Goal: Transaction & Acquisition: Purchase product/service

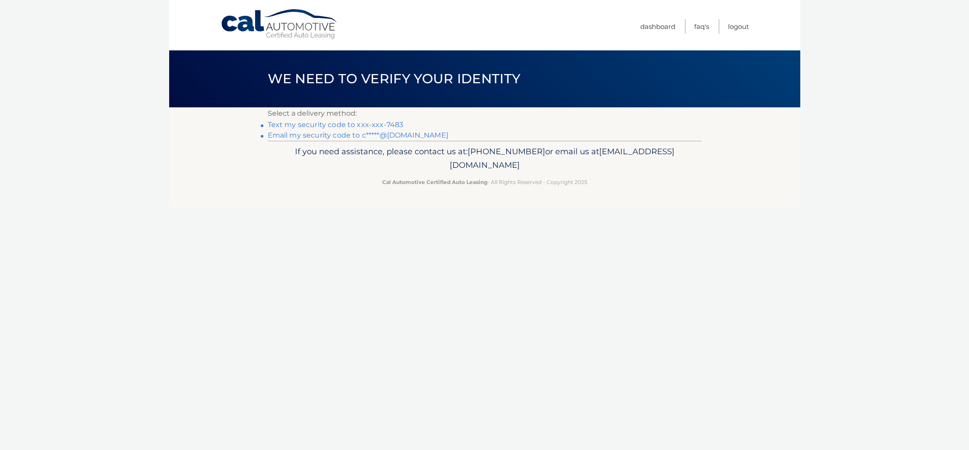
click at [391, 134] on link "Email my security code to c*****@gmail.com" at bounding box center [358, 135] width 181 height 8
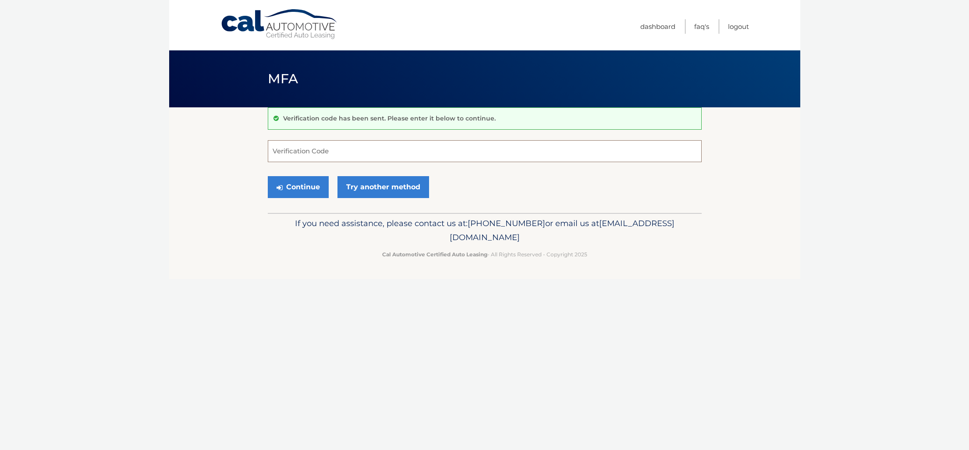
click at [482, 152] on input "Verification Code" at bounding box center [485, 151] width 434 height 22
paste input "953042"
type input "953042"
click at [309, 187] on button "Continue" at bounding box center [298, 187] width 61 height 22
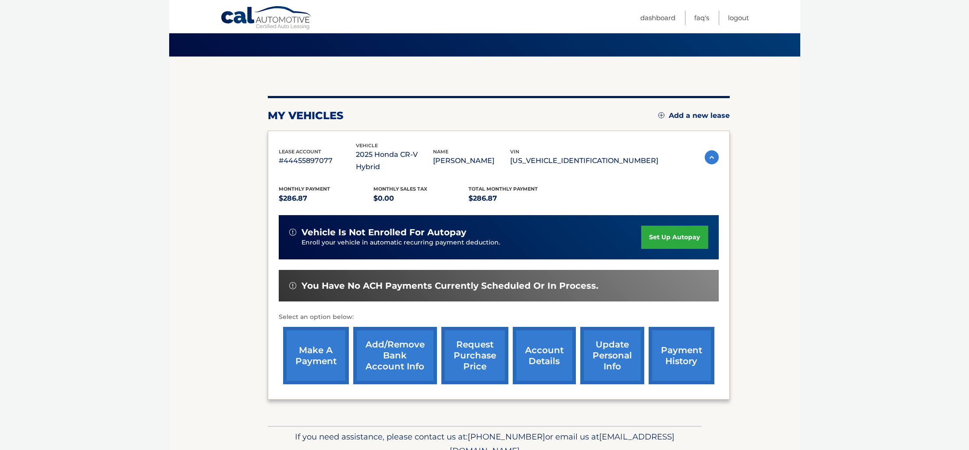
scroll to position [52, 0]
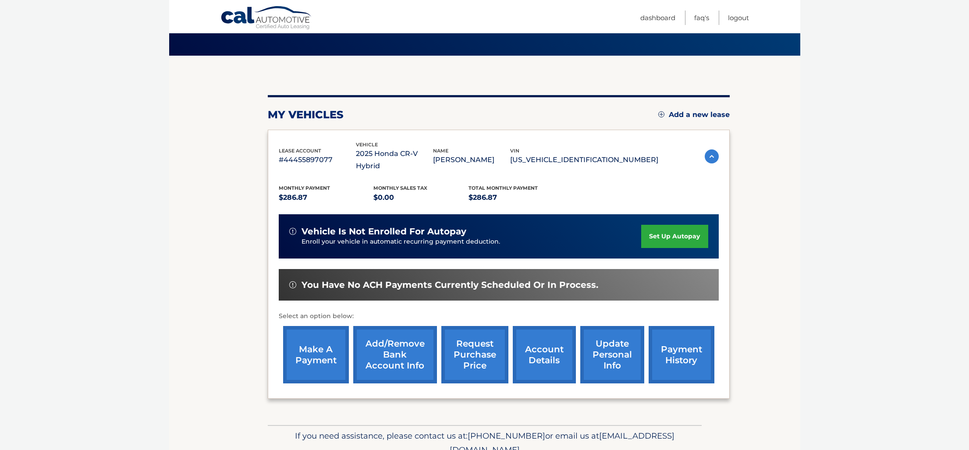
click at [325, 339] on link "make a payment" at bounding box center [316, 354] width 66 height 57
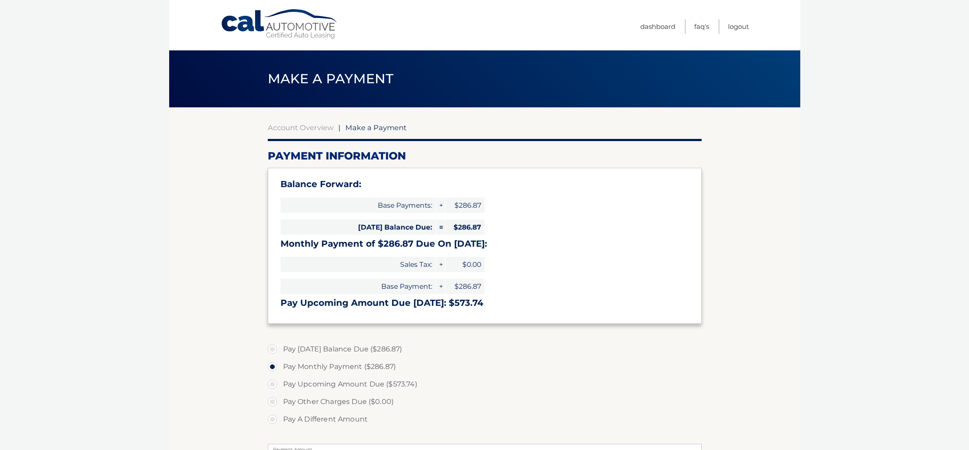
select select "YTI5NjkwZTQtMjcyMC00MTU2LWJhZGUtODMxY2U2MzczN2Fm"
click at [323, 127] on link "Account Overview" at bounding box center [301, 127] width 66 height 9
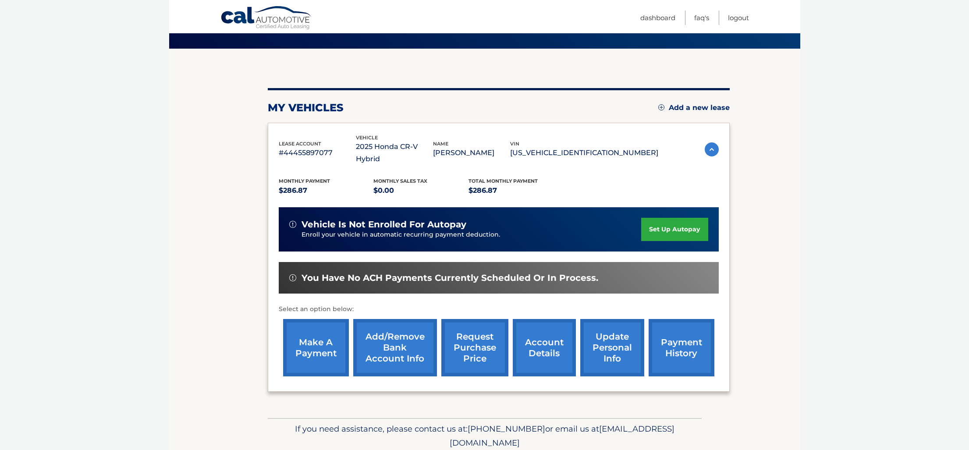
scroll to position [81, 0]
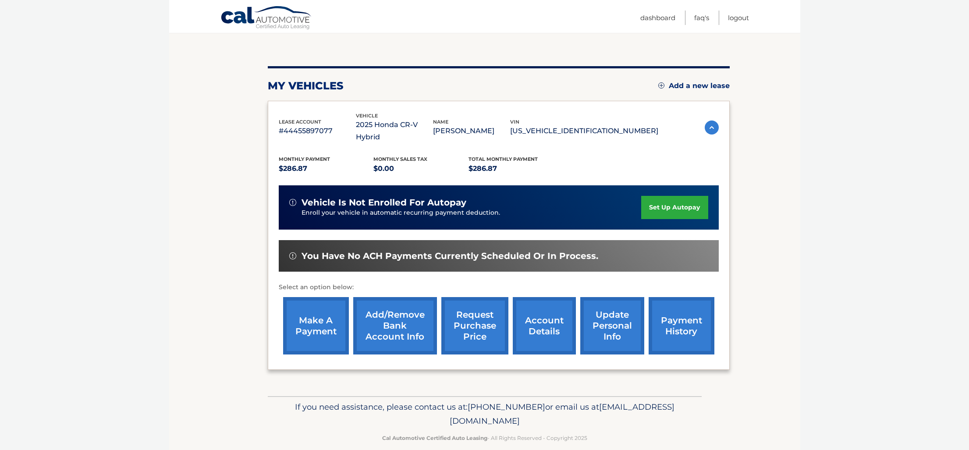
click at [312, 305] on link "make a payment" at bounding box center [316, 325] width 66 height 57
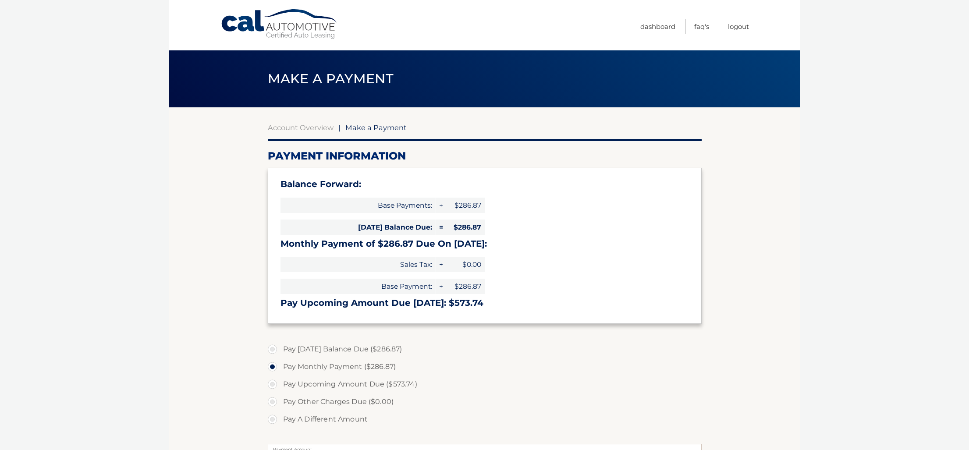
select select "YTI5NjkwZTQtMjcyMC00MTU2LWJhZGUtODMxY2U2MzczN2Fm"
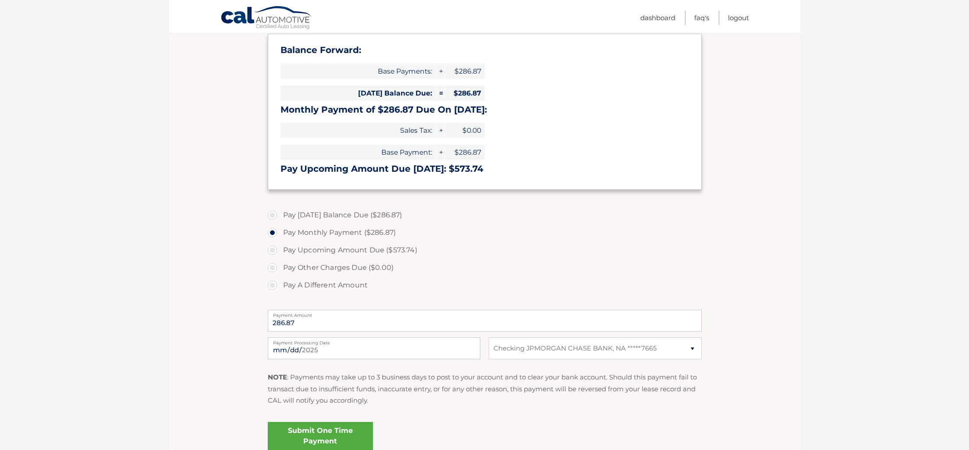
scroll to position [146, 0]
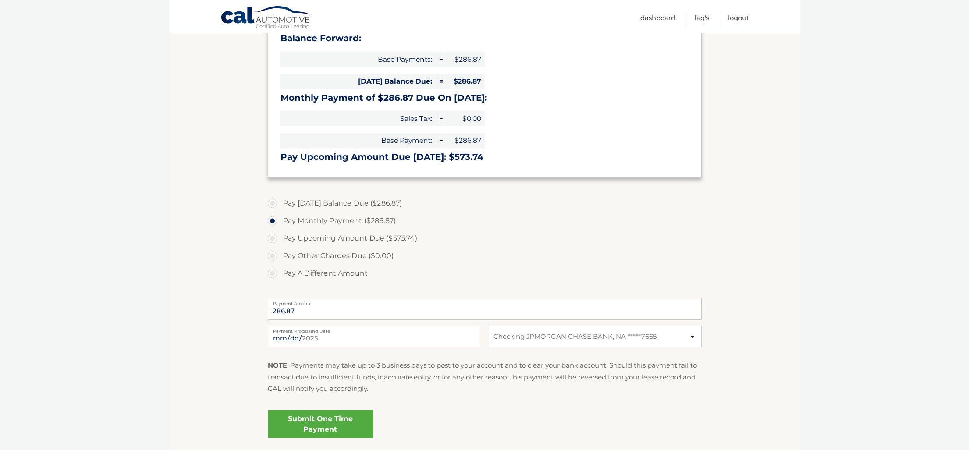
click at [425, 334] on input "2025-08-31" at bounding box center [374, 337] width 213 height 22
type input "2025-09-01"
click at [346, 419] on link "Submit One Time Payment" at bounding box center [320, 424] width 105 height 28
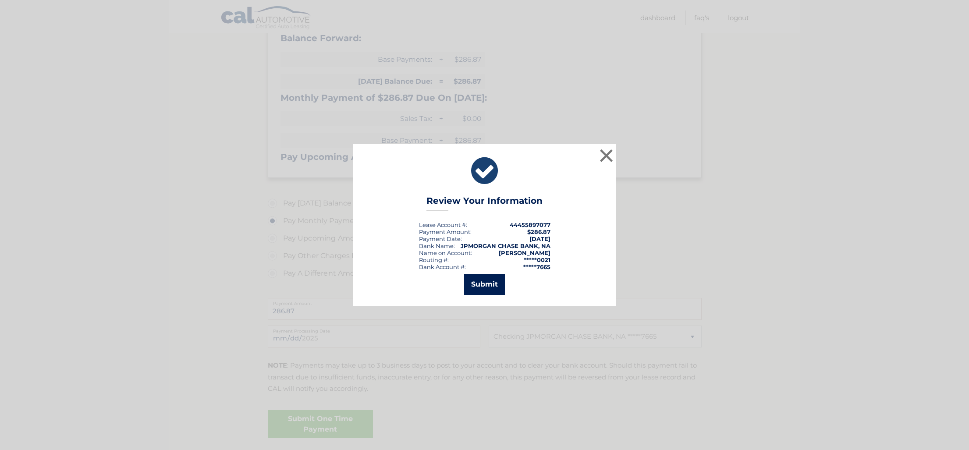
click at [483, 290] on button "Submit" at bounding box center [484, 284] width 41 height 21
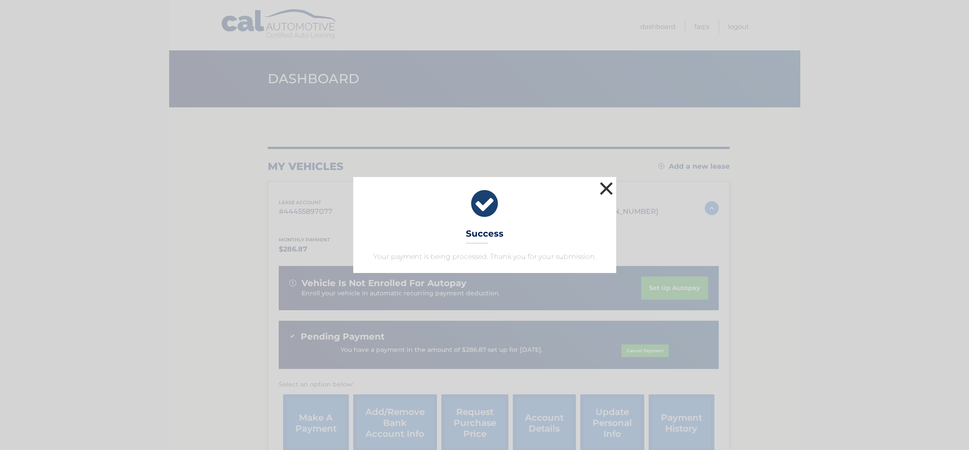
click at [608, 183] on button "×" at bounding box center [607, 189] width 18 height 18
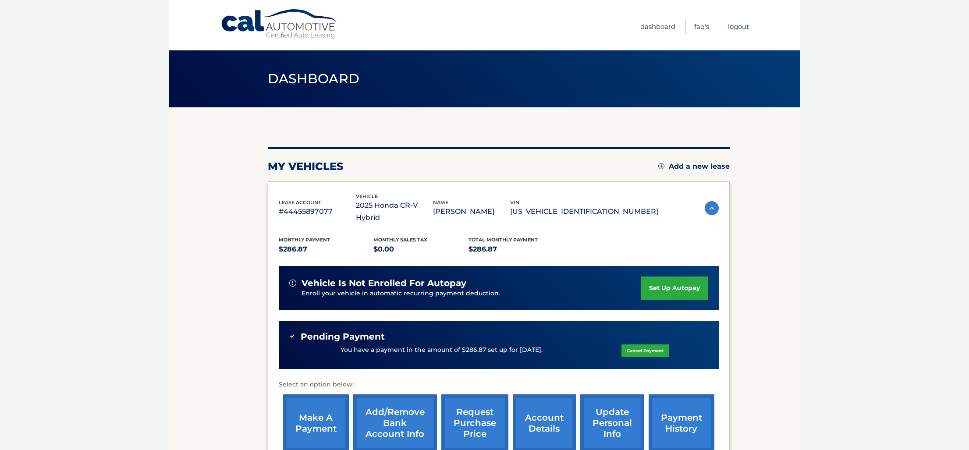
click at [736, 26] on link "Logout" at bounding box center [738, 26] width 21 height 14
